Goal: Task Accomplishment & Management: Complete application form

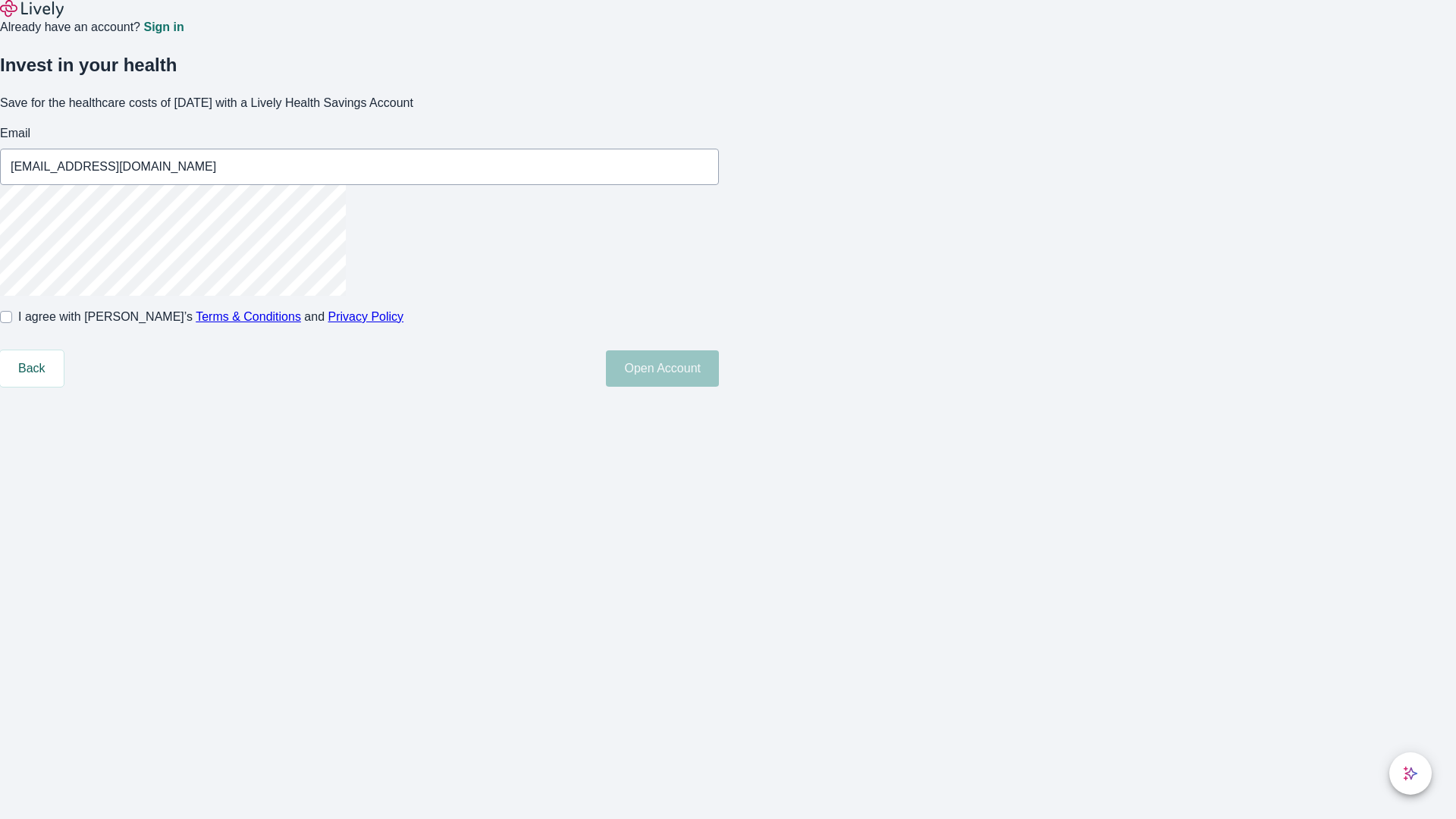
click at [12, 323] on input "I agree with Lively’s Terms & Conditions and Privacy Policy" at bounding box center [6, 317] width 12 height 12
checkbox input "true"
click at [719, 387] on button "Open Account" at bounding box center [662, 369] width 113 height 36
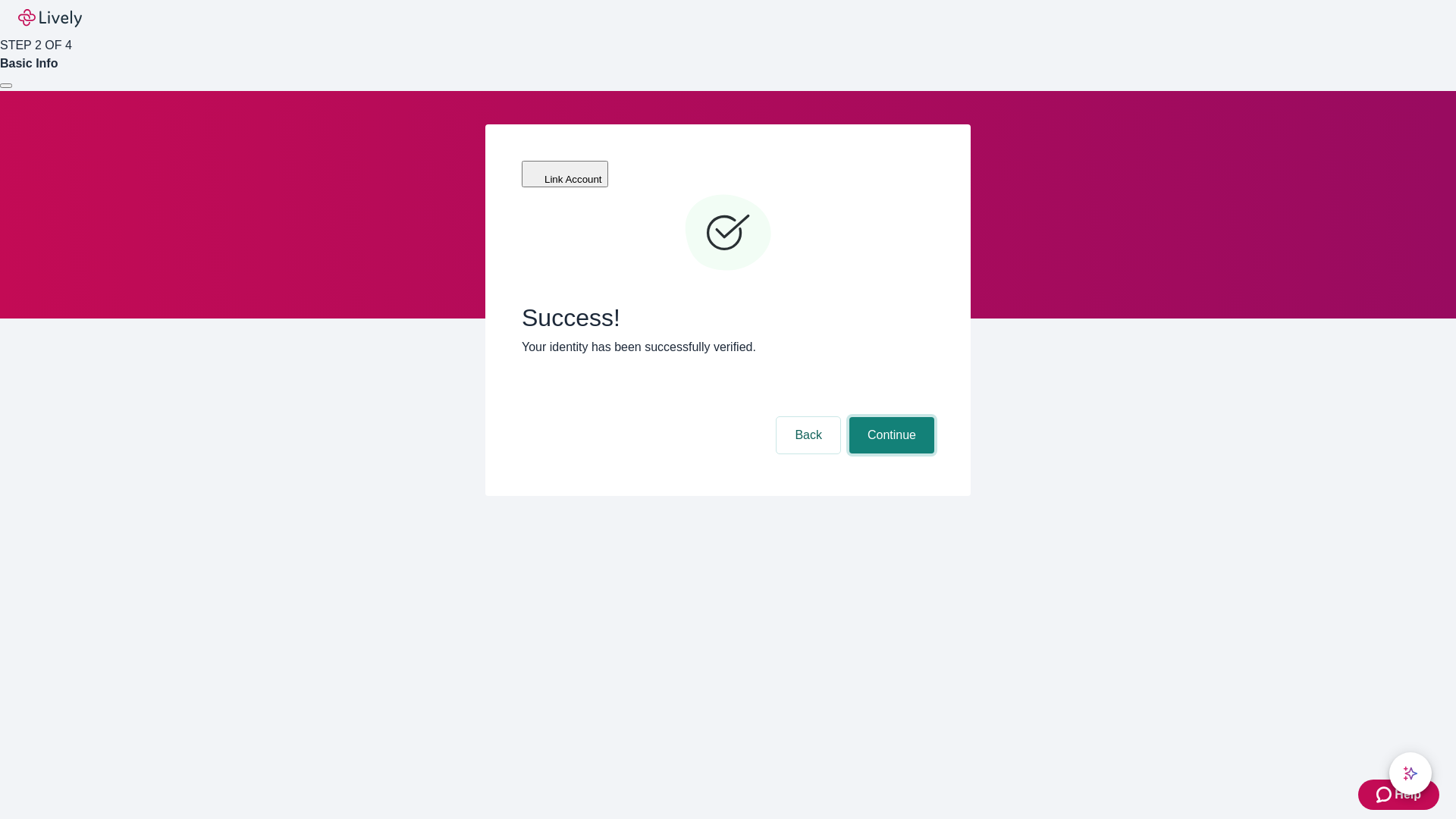
click at [889, 417] on button "Continue" at bounding box center [891, 435] width 85 height 36
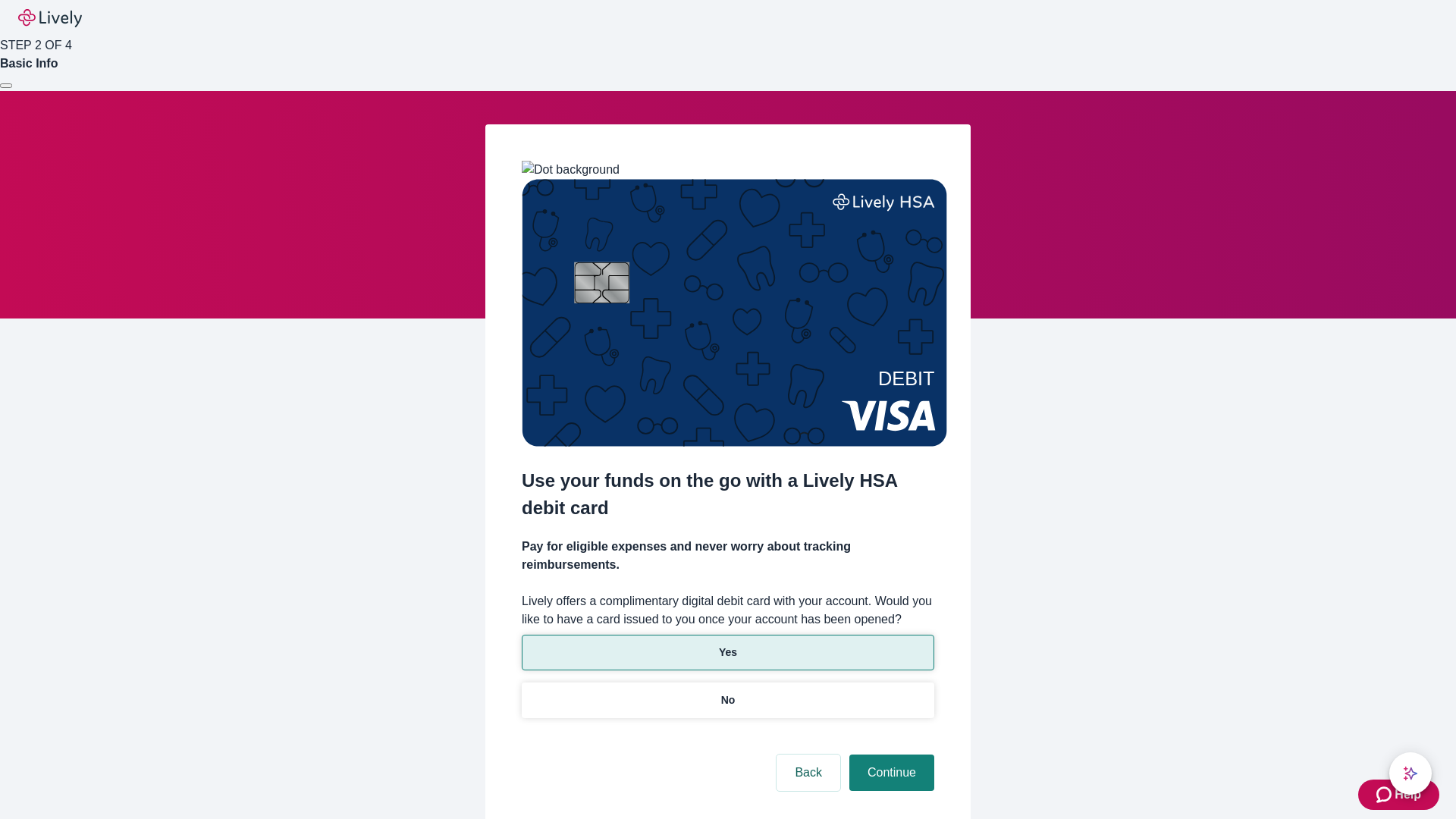
click at [727, 644] on p "Yes" at bounding box center [727, 652] width 18 height 16
click at [889, 755] on button "Continue" at bounding box center [891, 773] width 85 height 36
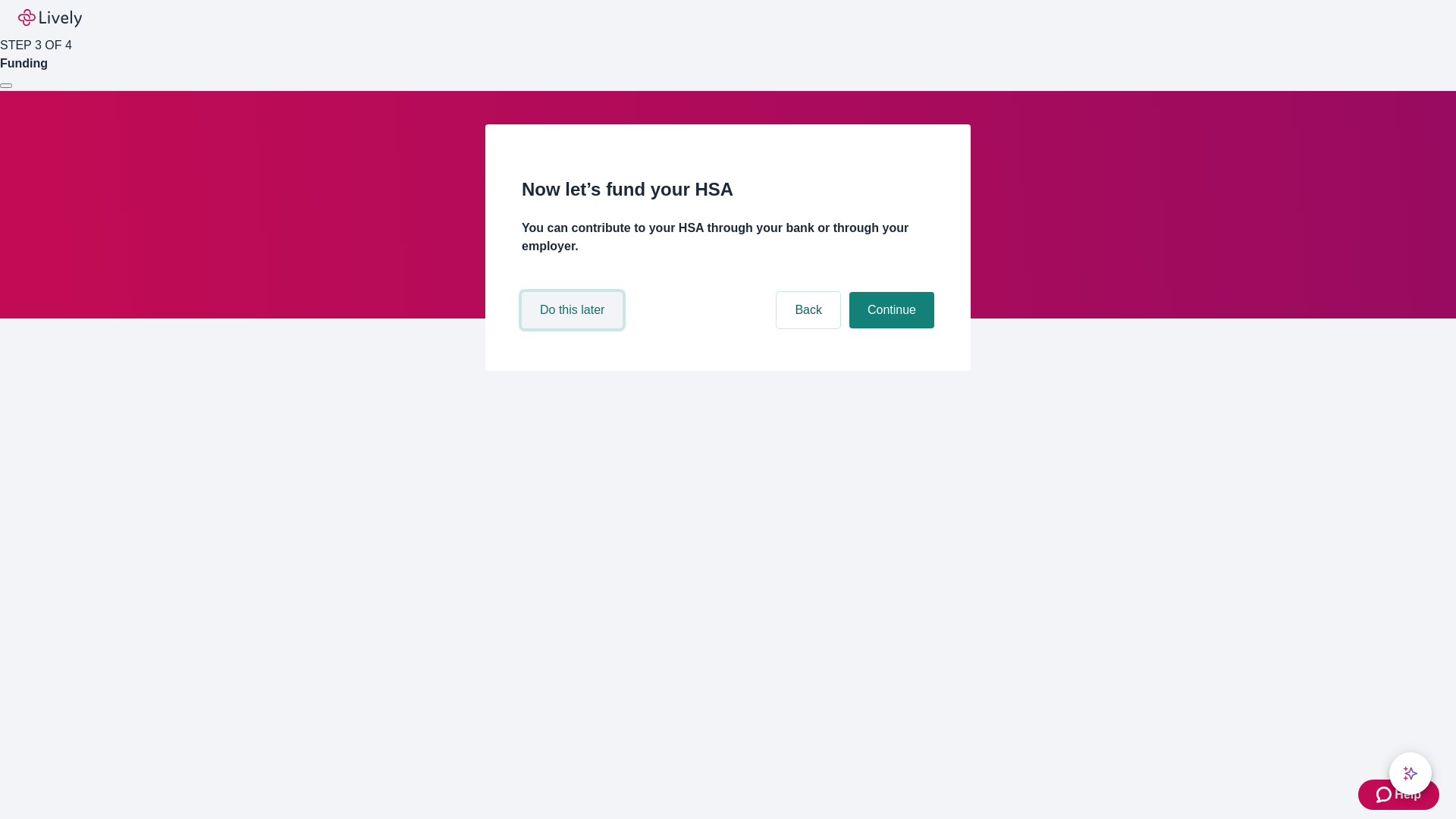
click at [574, 328] on button "Do this later" at bounding box center [572, 310] width 101 height 36
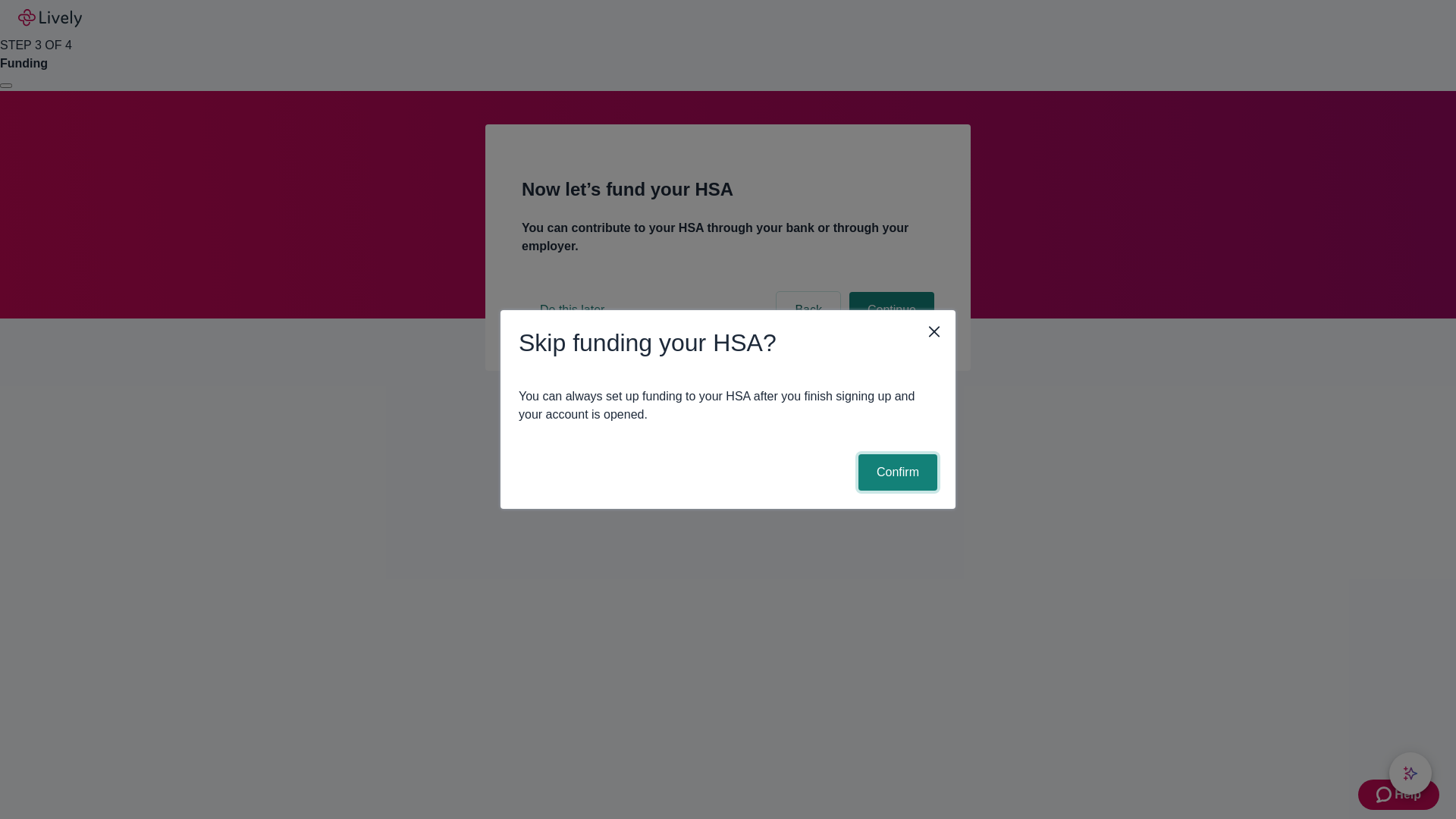
click at [896, 473] on button "Confirm" at bounding box center [897, 473] width 79 height 36
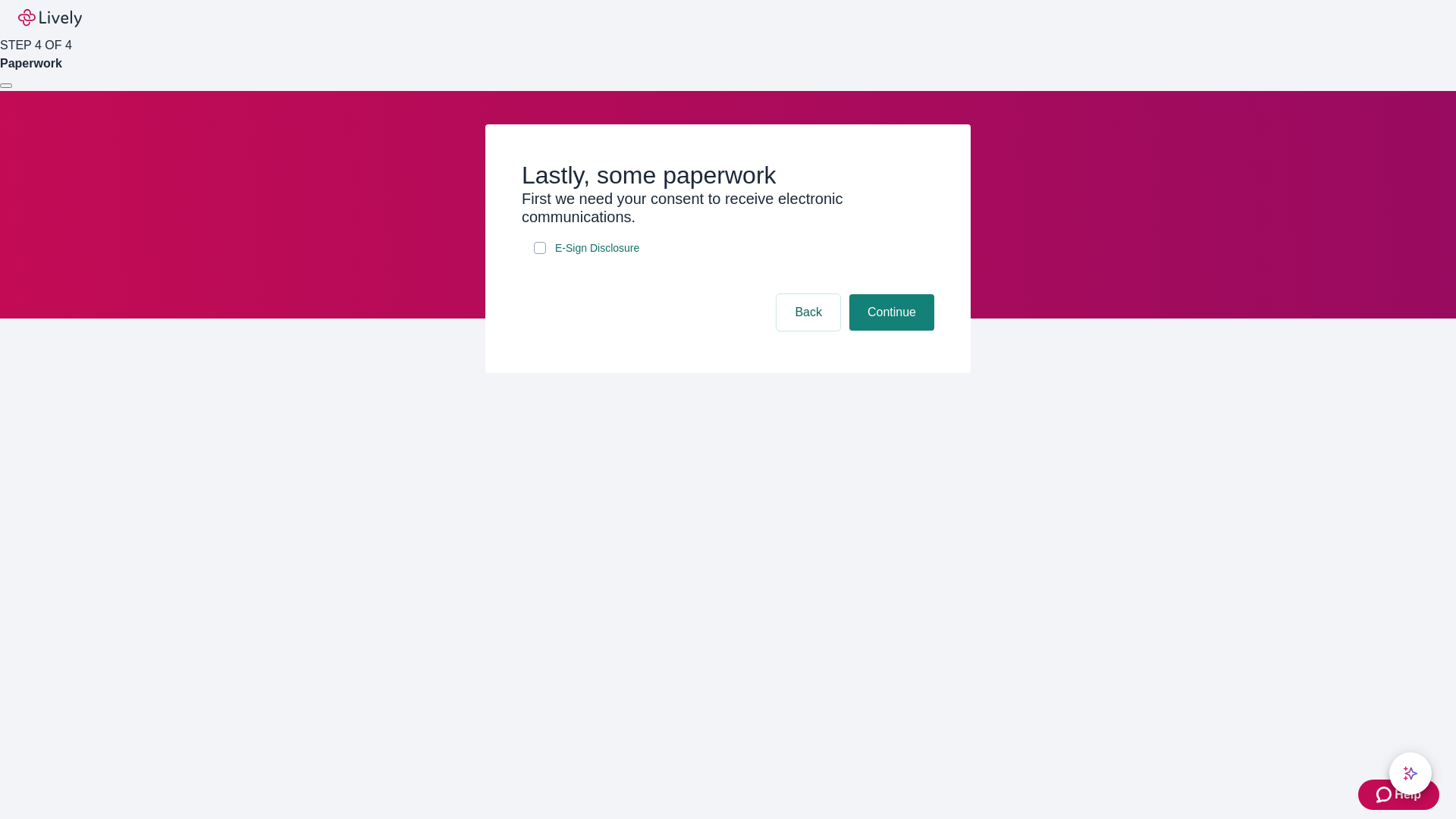
click at [540, 254] on input "E-Sign Disclosure" at bounding box center [540, 248] width 12 height 12
checkbox input "true"
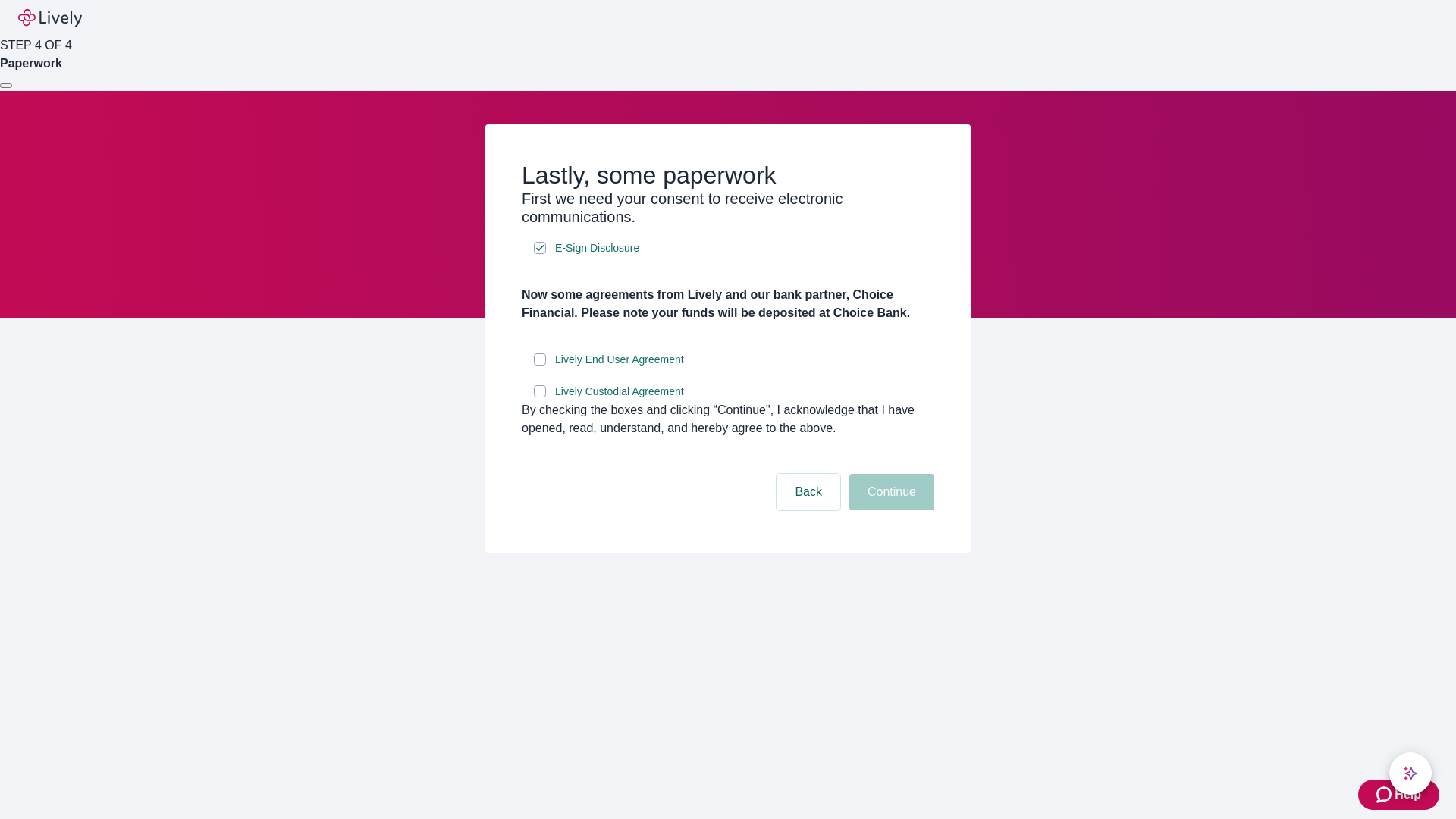
click at [540, 365] on input "Lively End User Agreement" at bounding box center [540, 359] width 12 height 12
checkbox input "true"
click at [540, 397] on input "Lively Custodial Agreement" at bounding box center [540, 391] width 12 height 12
checkbox input "true"
click at [889, 511] on button "Continue" at bounding box center [891, 492] width 85 height 36
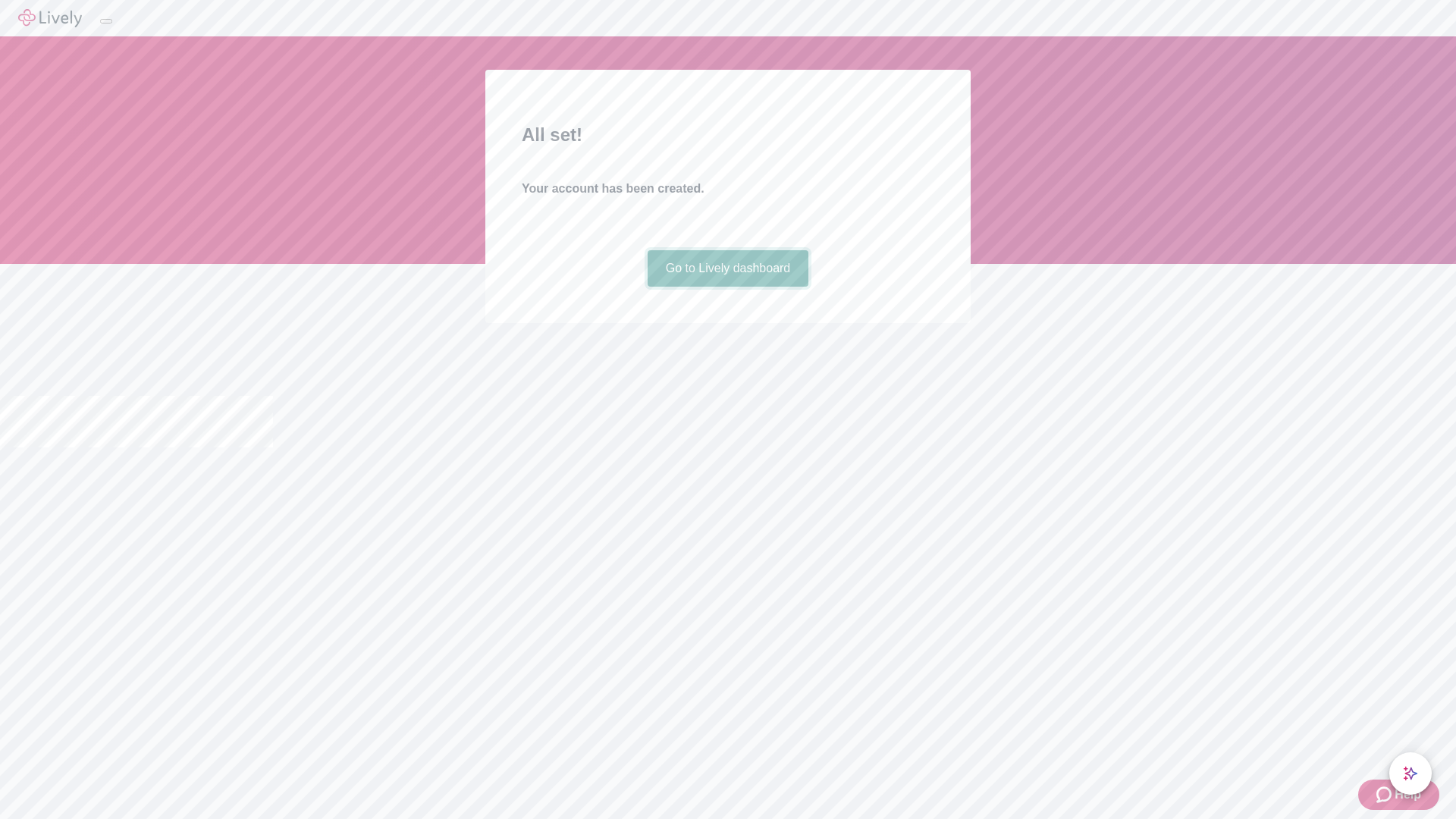
click at [727, 287] on link "Go to Lively dashboard" at bounding box center [728, 269] width 161 height 36
